Goal: Task Accomplishment & Management: Manage account settings

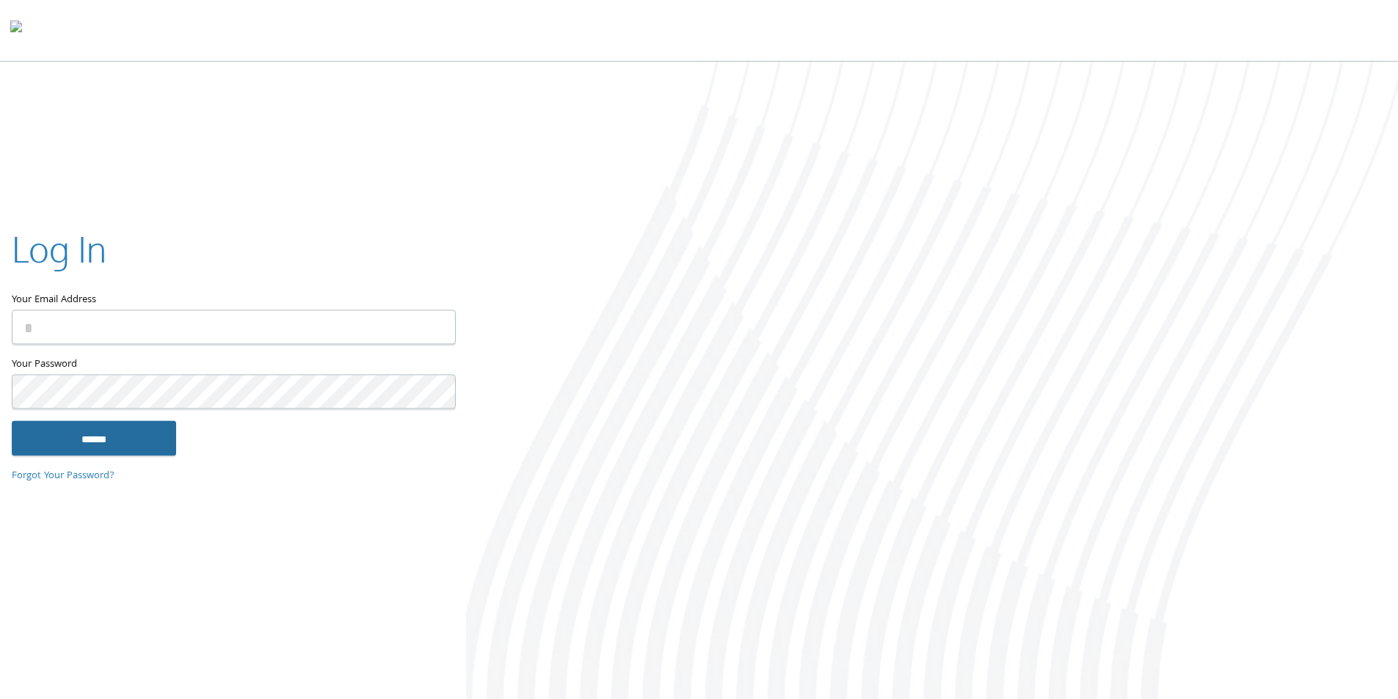
type input "**********"
click at [115, 440] on input "******" at bounding box center [94, 438] width 164 height 35
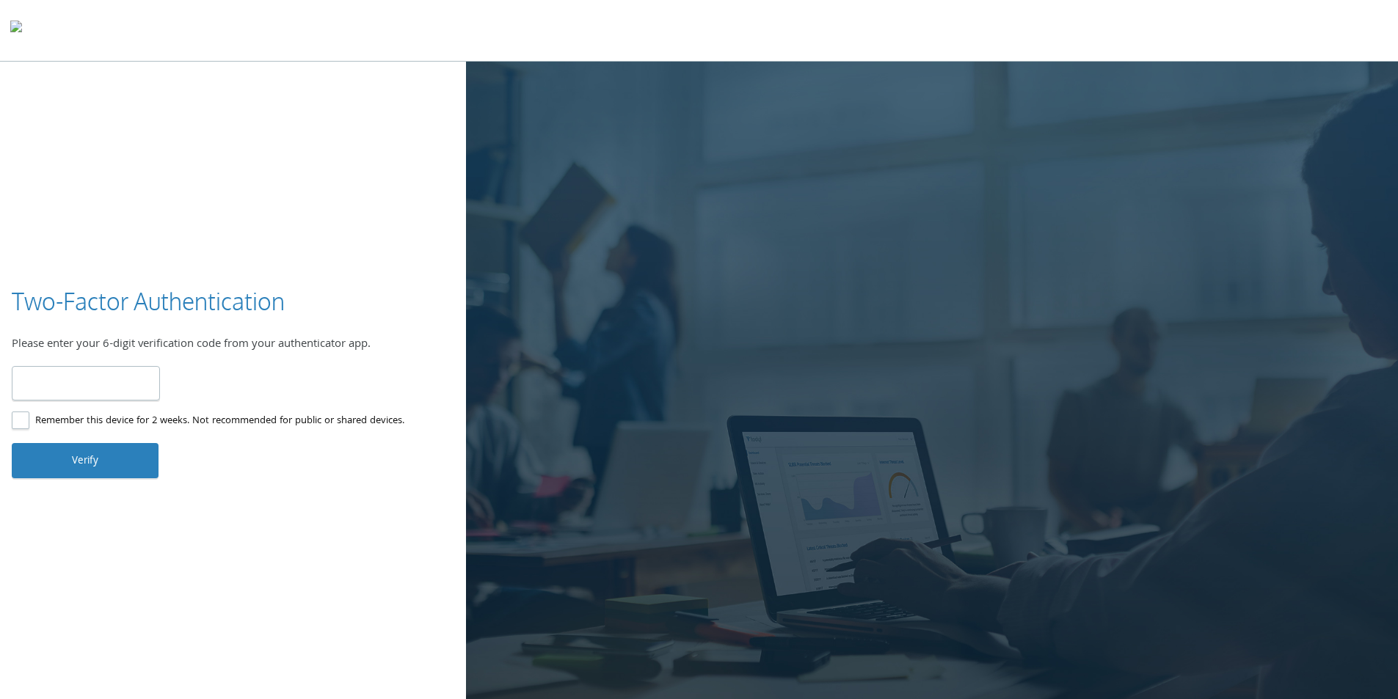
click at [108, 365] on div "Verified! Logging you in. Invalid code. Please try again." at bounding box center [233, 349] width 443 height 127
click at [102, 379] on input "number" at bounding box center [86, 383] width 148 height 34
